Goal: Use online tool/utility: Utilize a website feature to perform a specific function

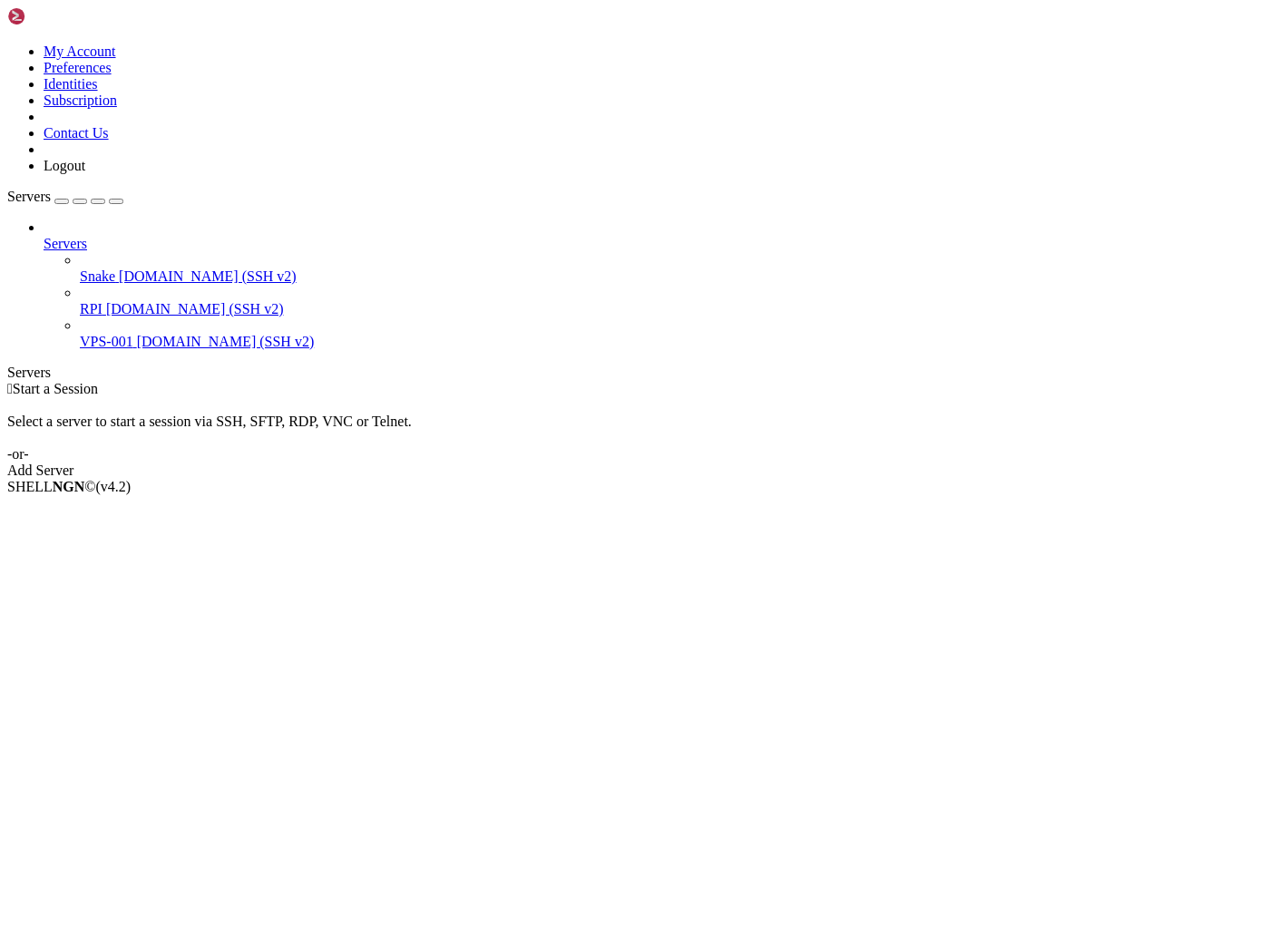
click at [94, 269] on span "Snake" at bounding box center [97, 276] width 35 height 15
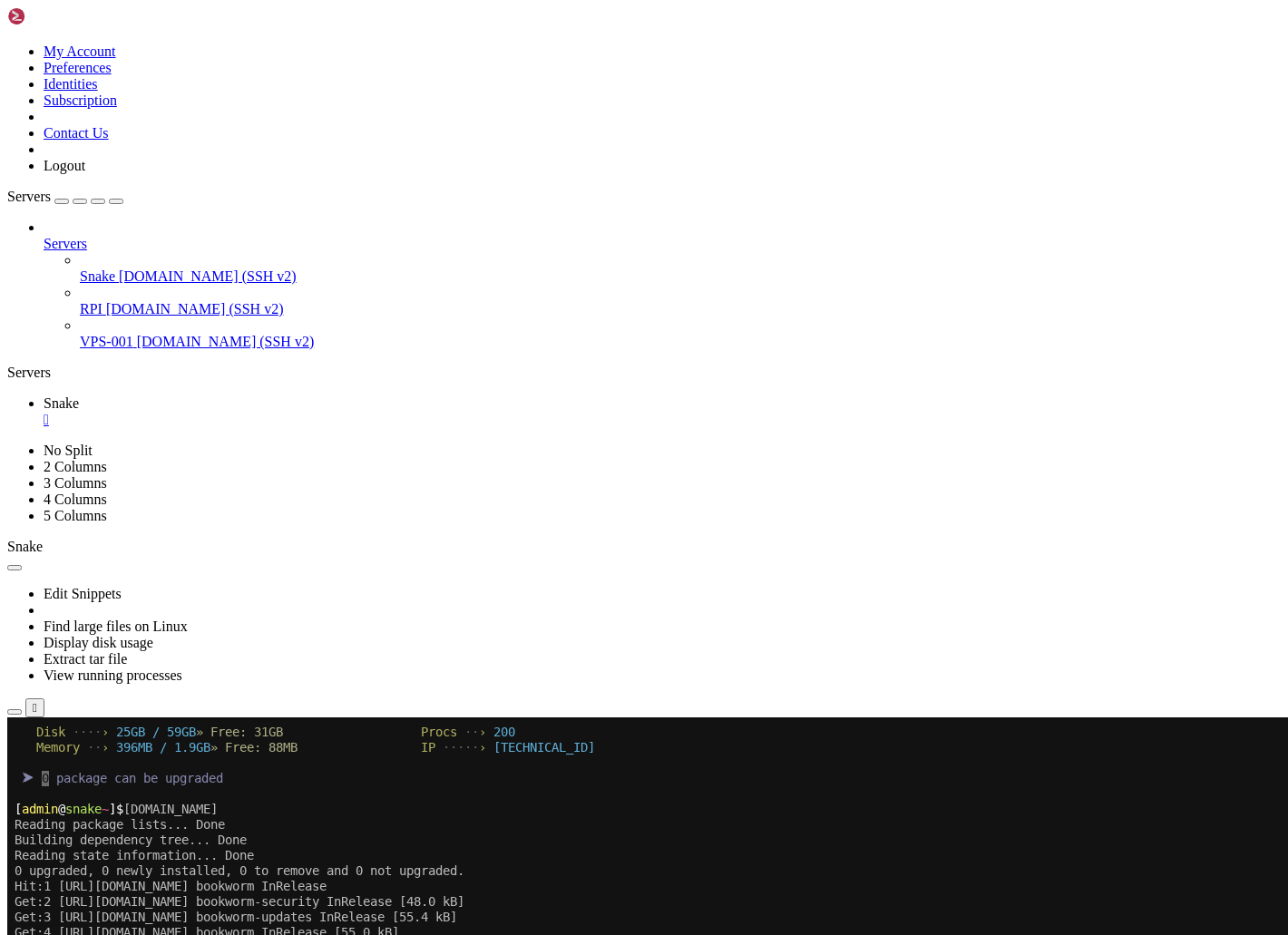
scroll to position [154, 0]
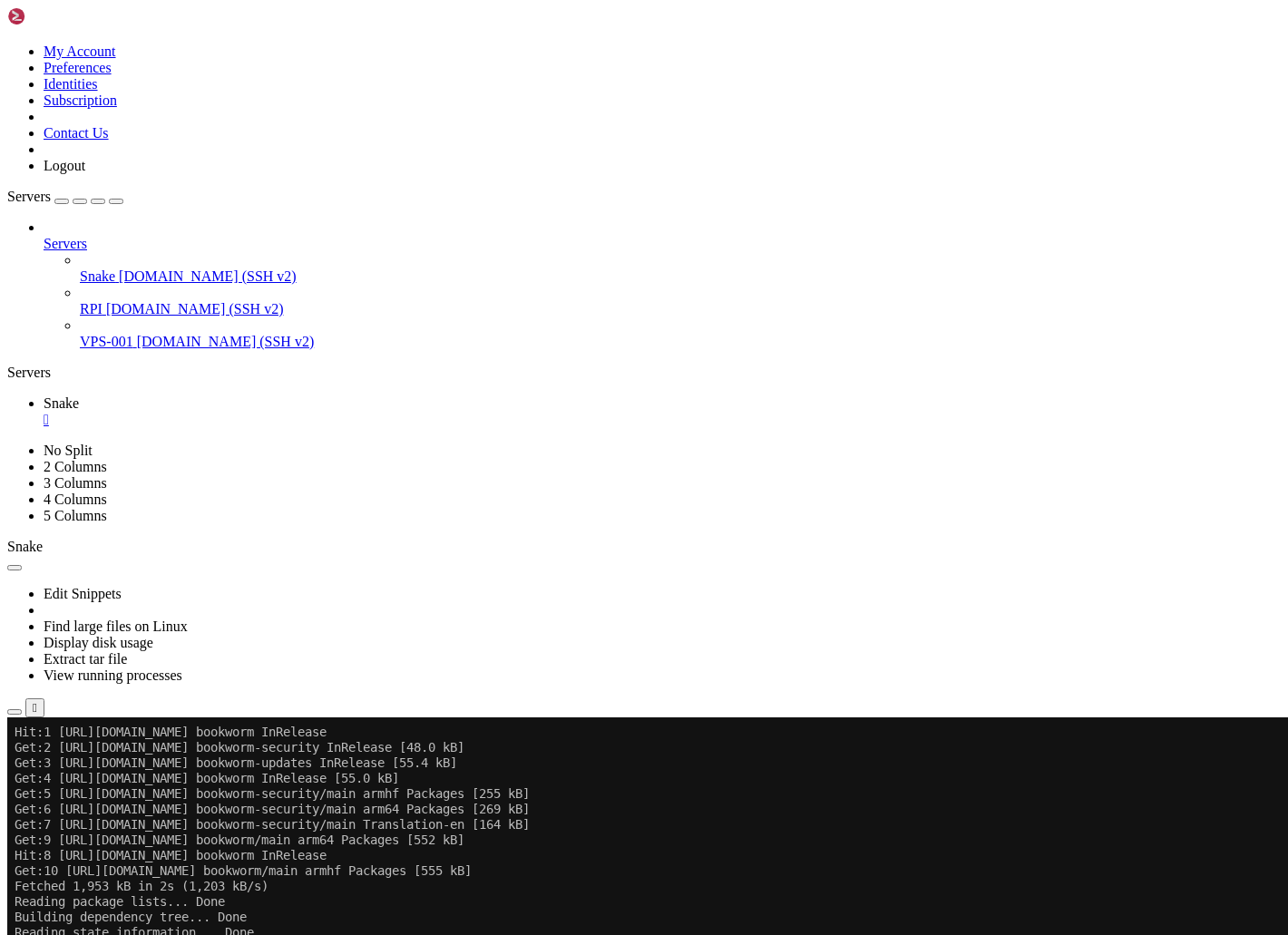
scroll to position [293, 0]
click at [117, 201] on icon "button" at bounding box center [117, 201] width 0 height 0
click at [412, 891] on span at bounding box center [351, 887] width 167 height 15
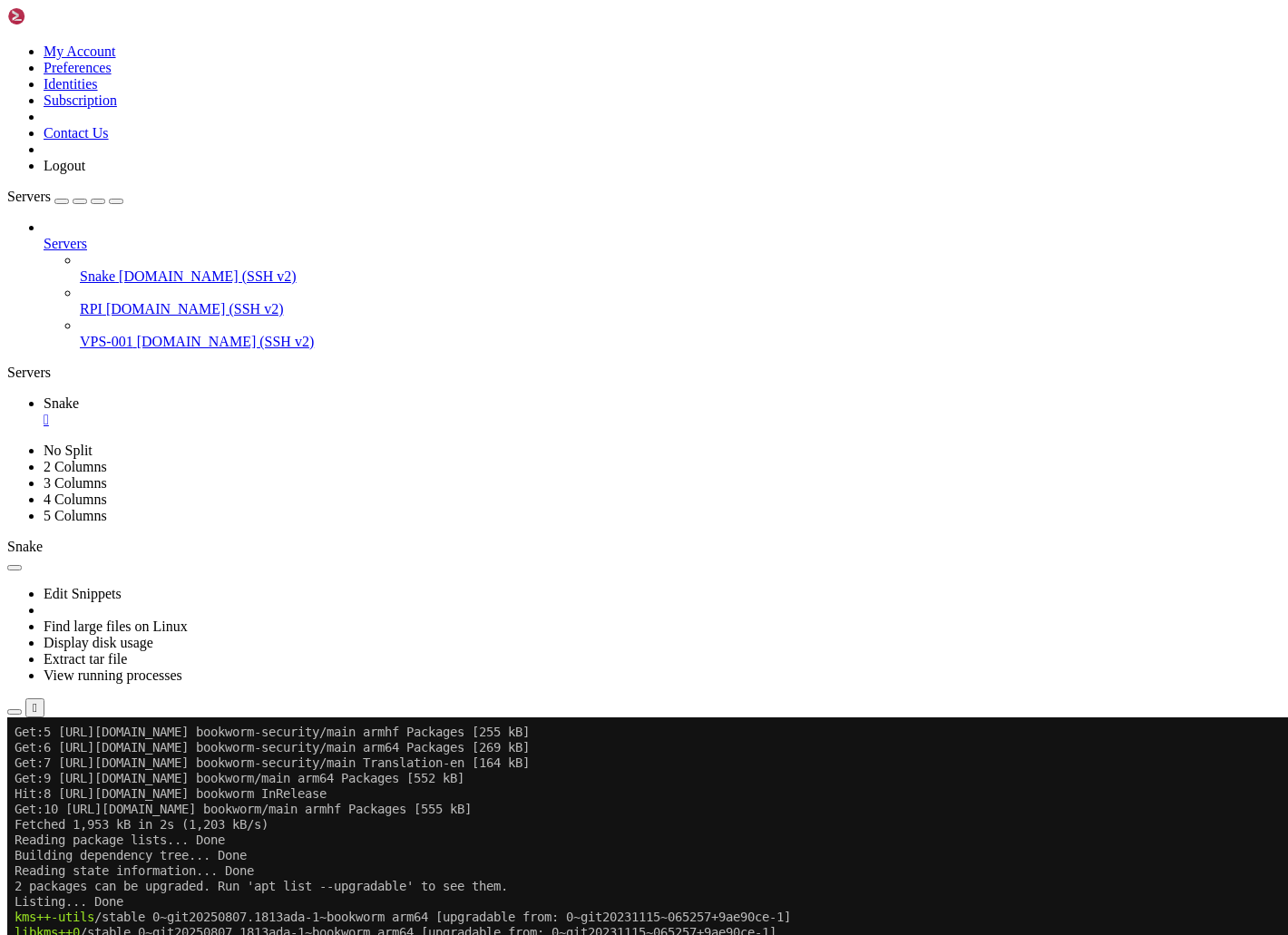
scroll to position [709, 0]
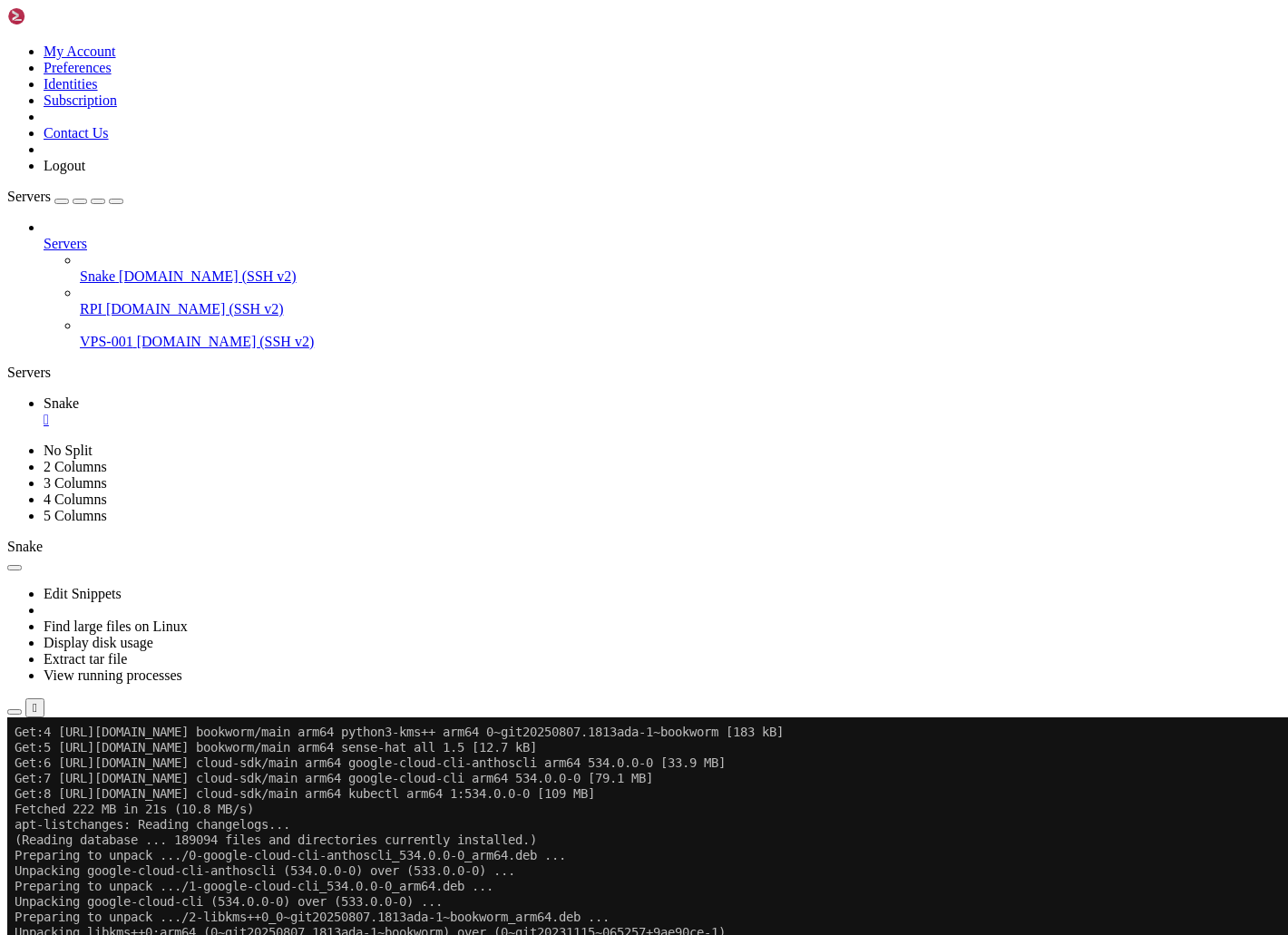
scroll to position [1156, 0]
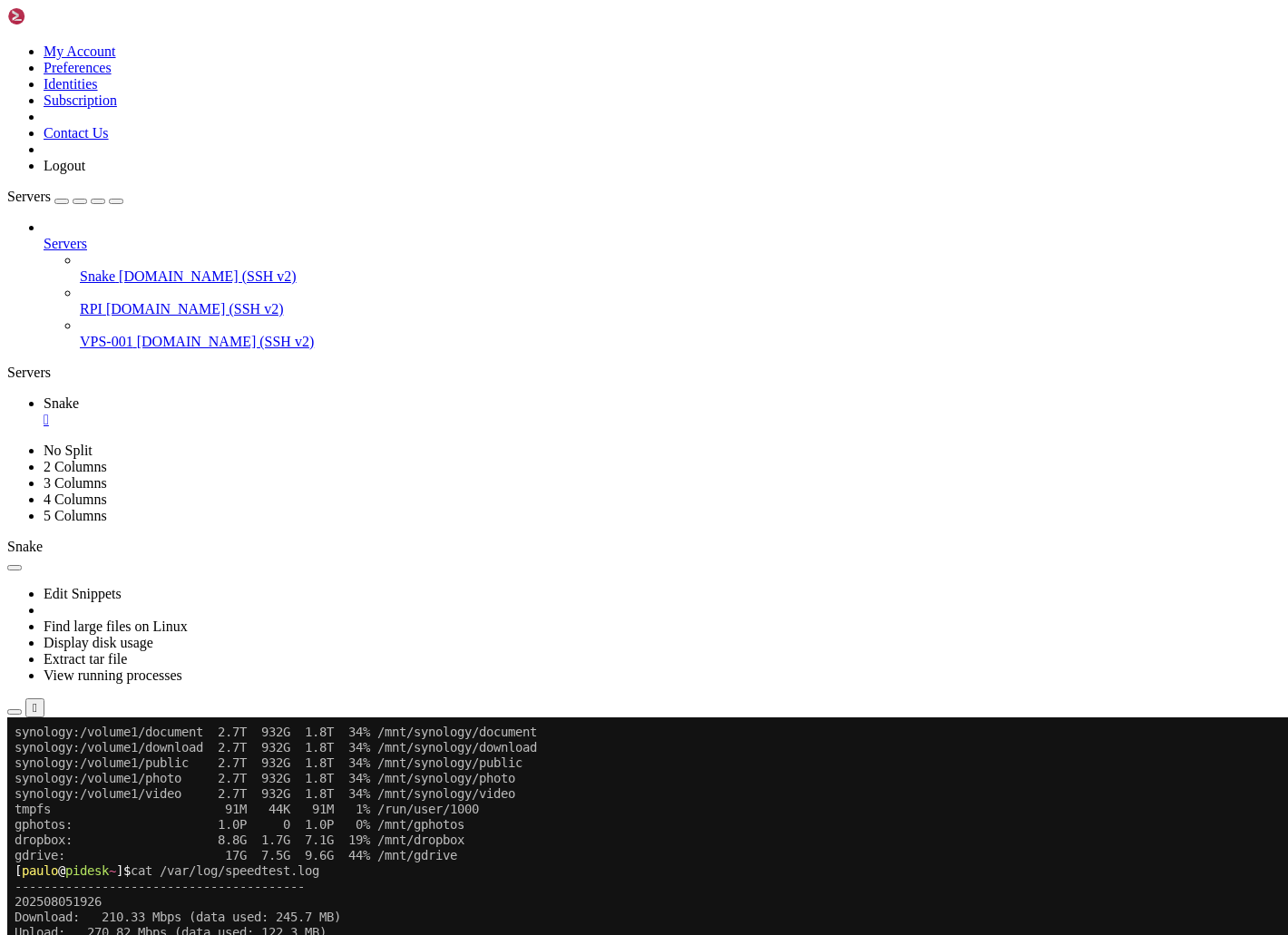
scroll to position [0, 0]
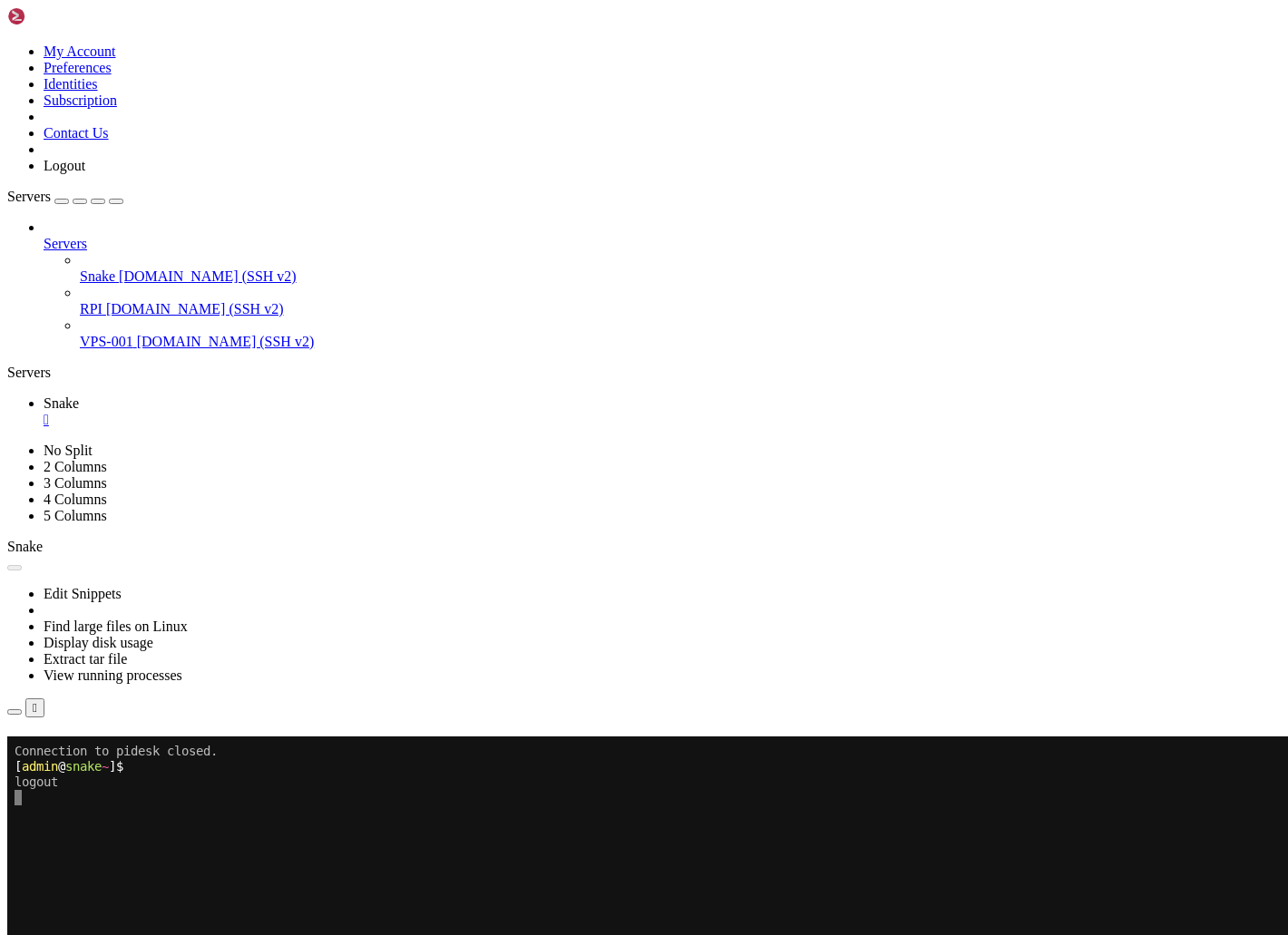
click at [110, 412] on div "" at bounding box center [662, 420] width 1237 height 16
